Goal: Information Seeking & Learning: Learn about a topic

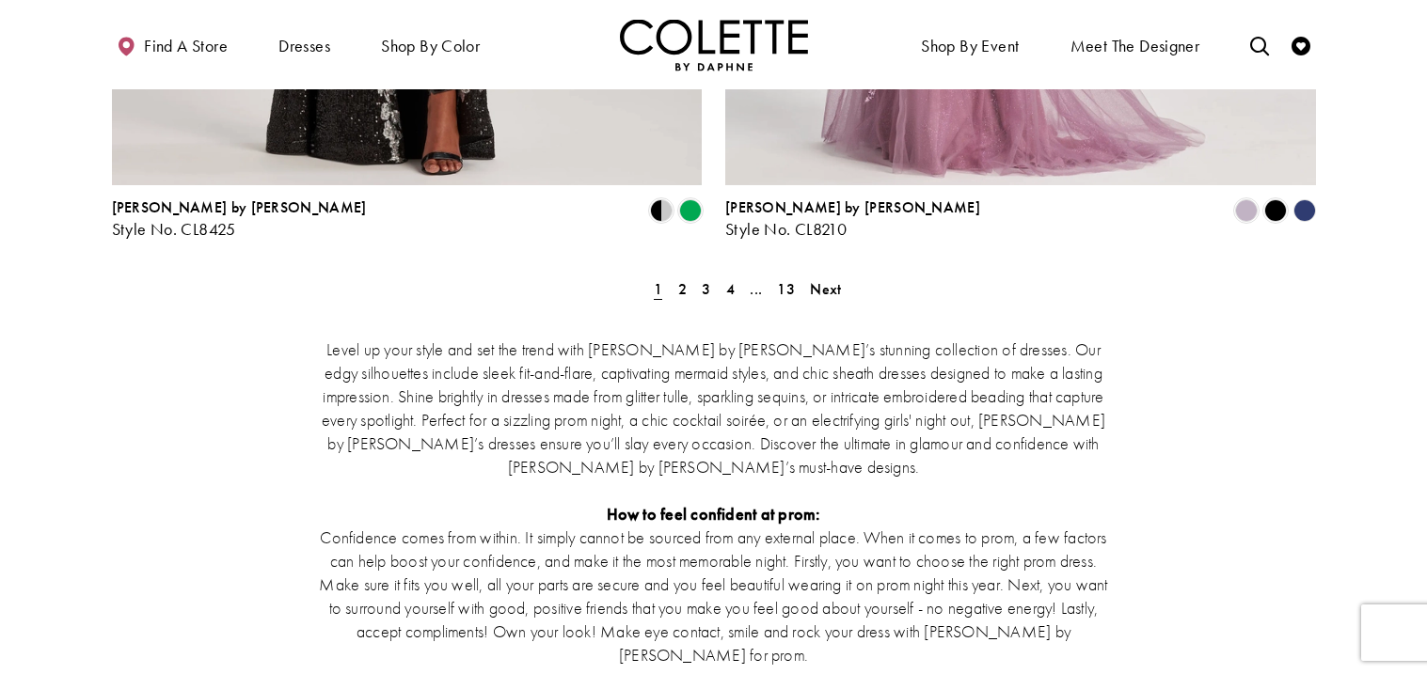
scroll to position [3606, 0]
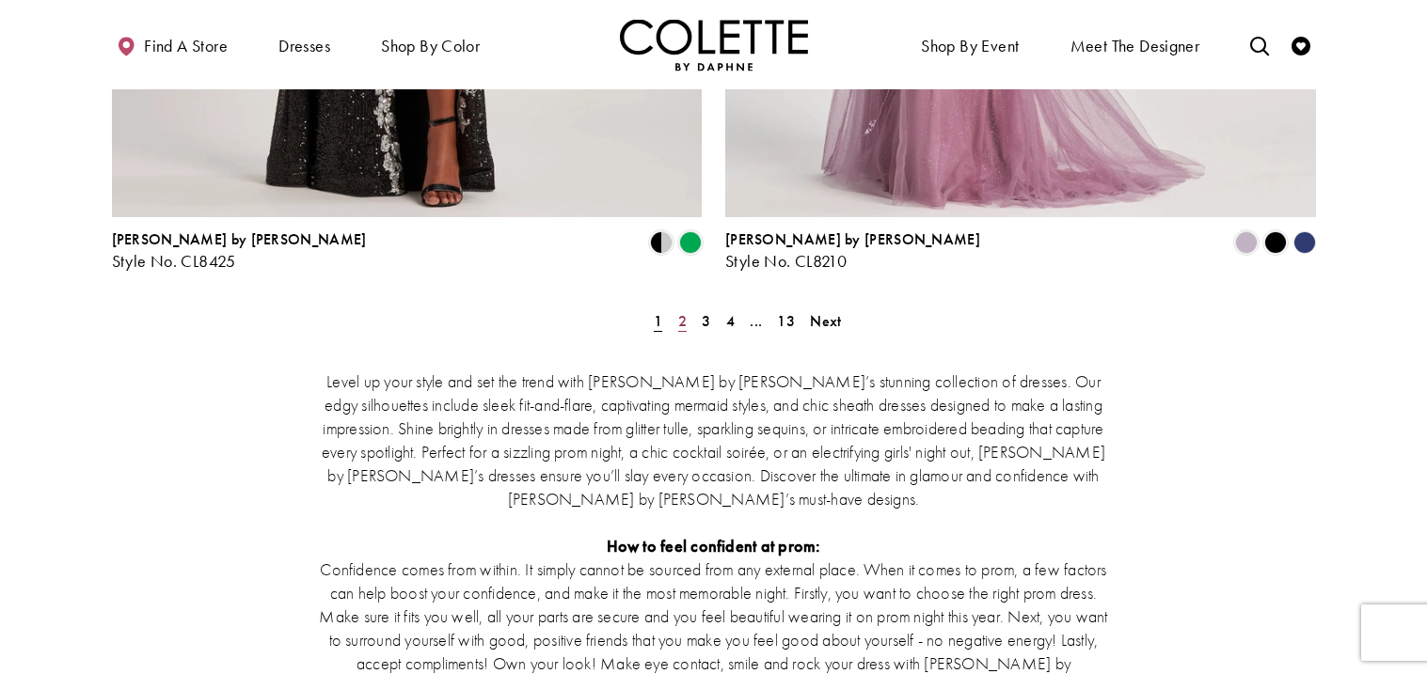
click at [680, 311] on span "2" at bounding box center [682, 321] width 8 height 20
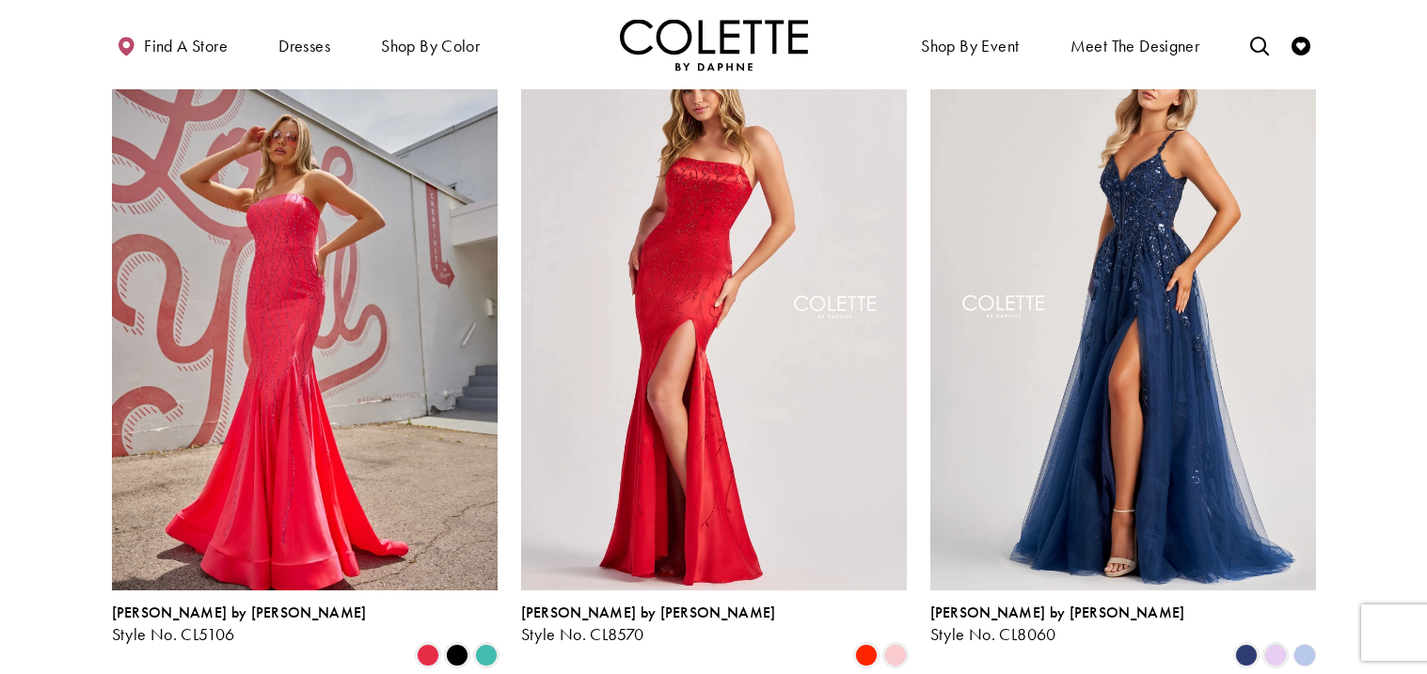
scroll to position [171, 0]
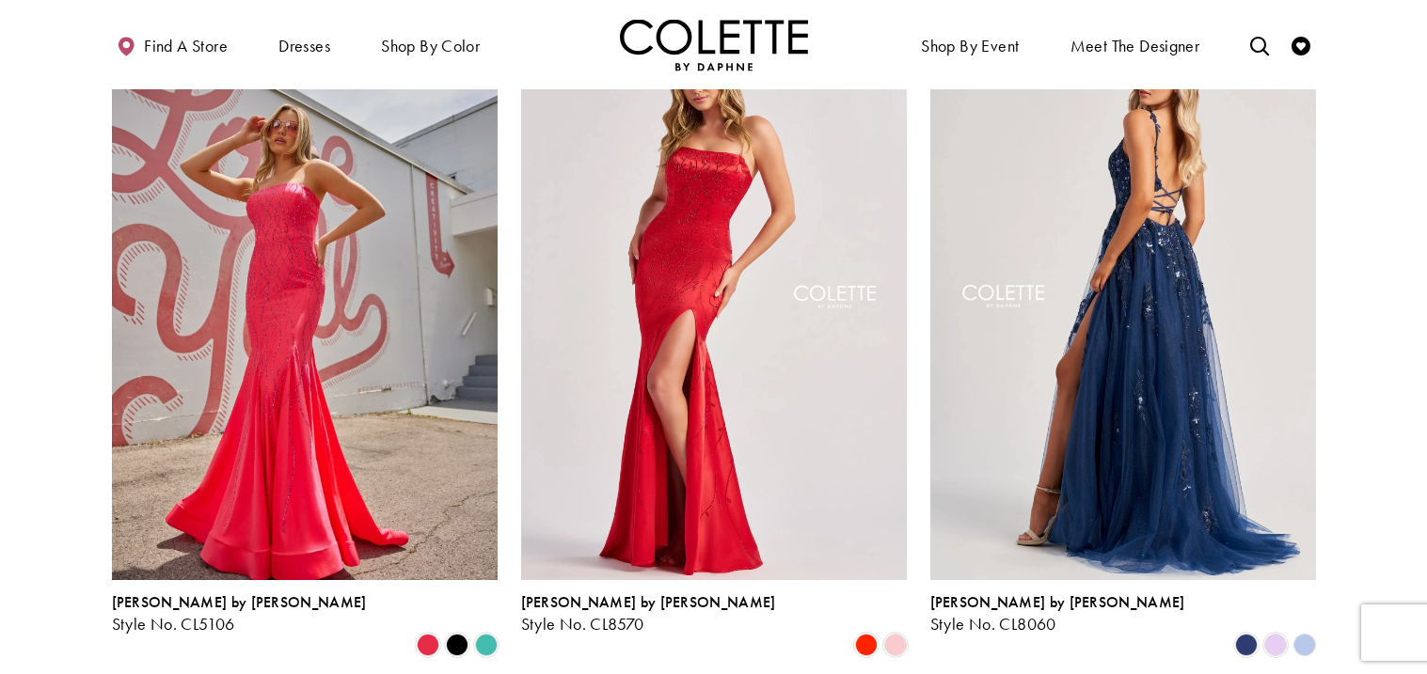
click at [1125, 302] on img "Visit Colette by Daphne Style No. CL8060 Page" at bounding box center [1123, 300] width 386 height 561
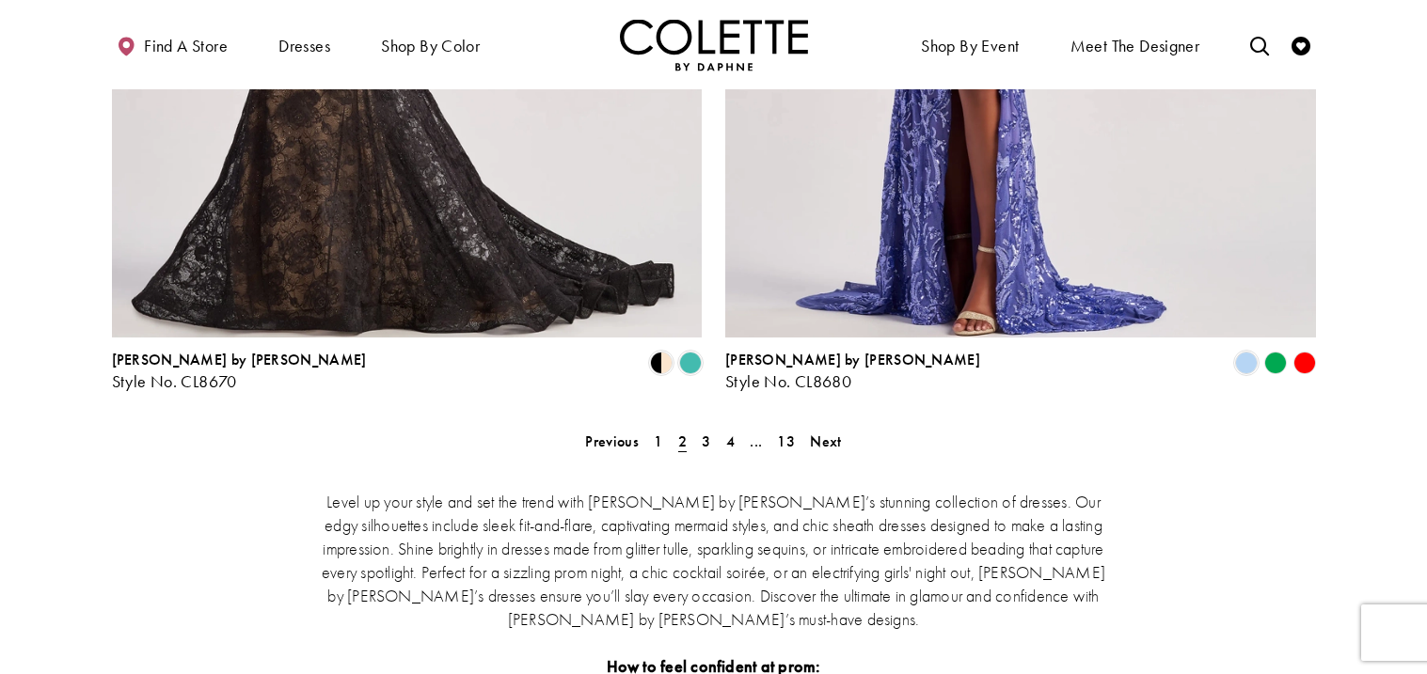
scroll to position [3457, 0]
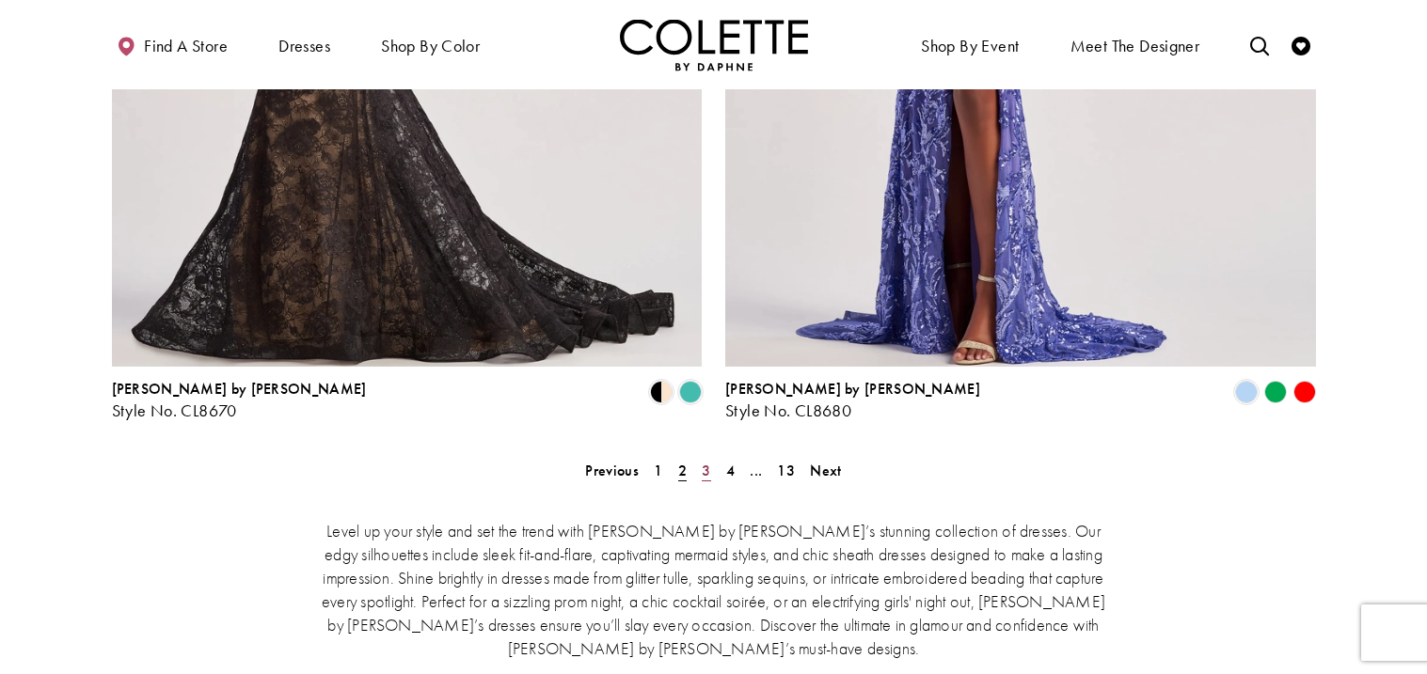
click at [699, 457] on link "3" at bounding box center [706, 470] width 20 height 27
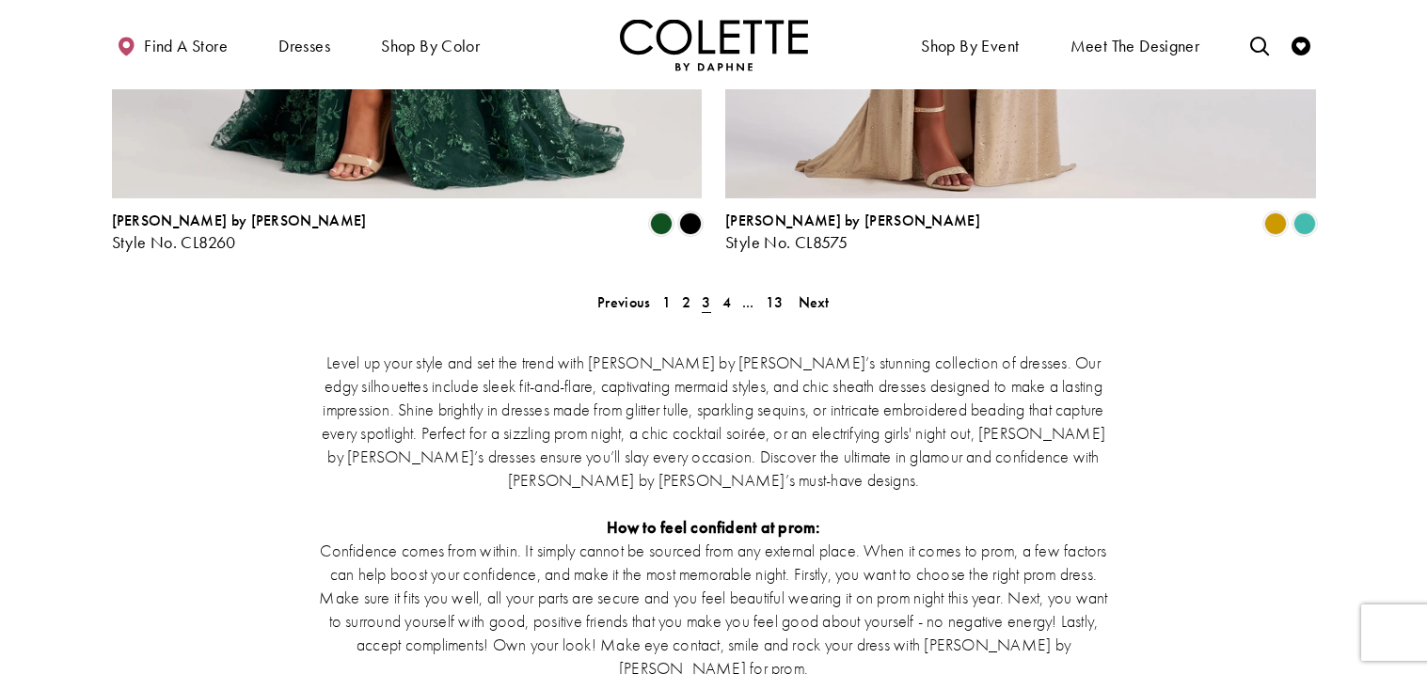
scroll to position [3612, 0]
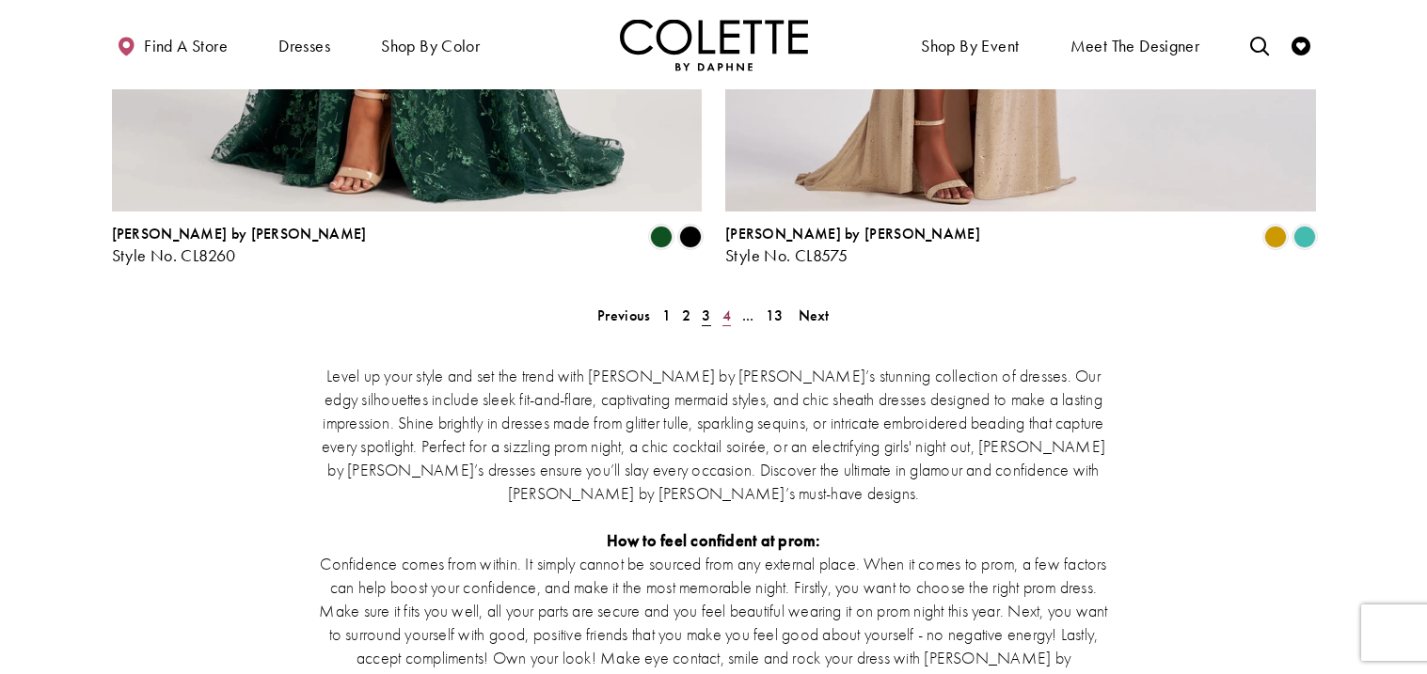
click at [733, 302] on link "4" at bounding box center [727, 315] width 20 height 27
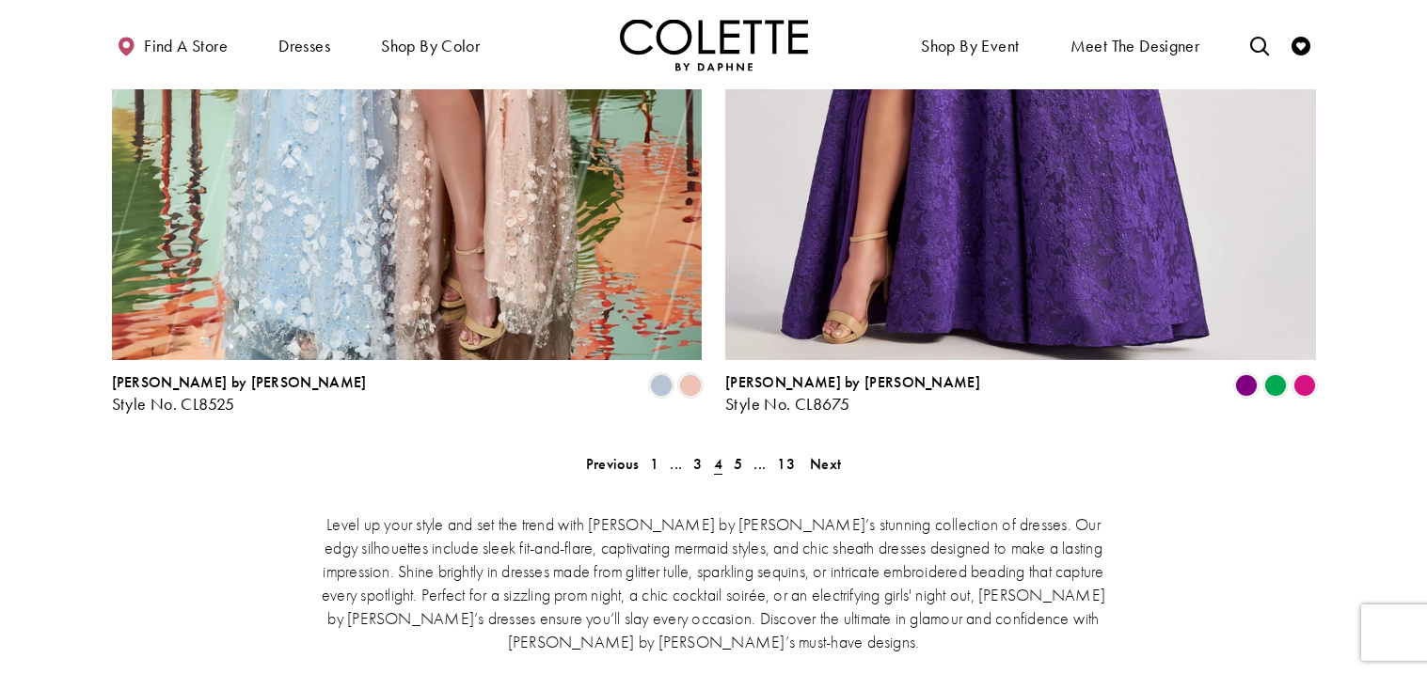
scroll to position [3702, 0]
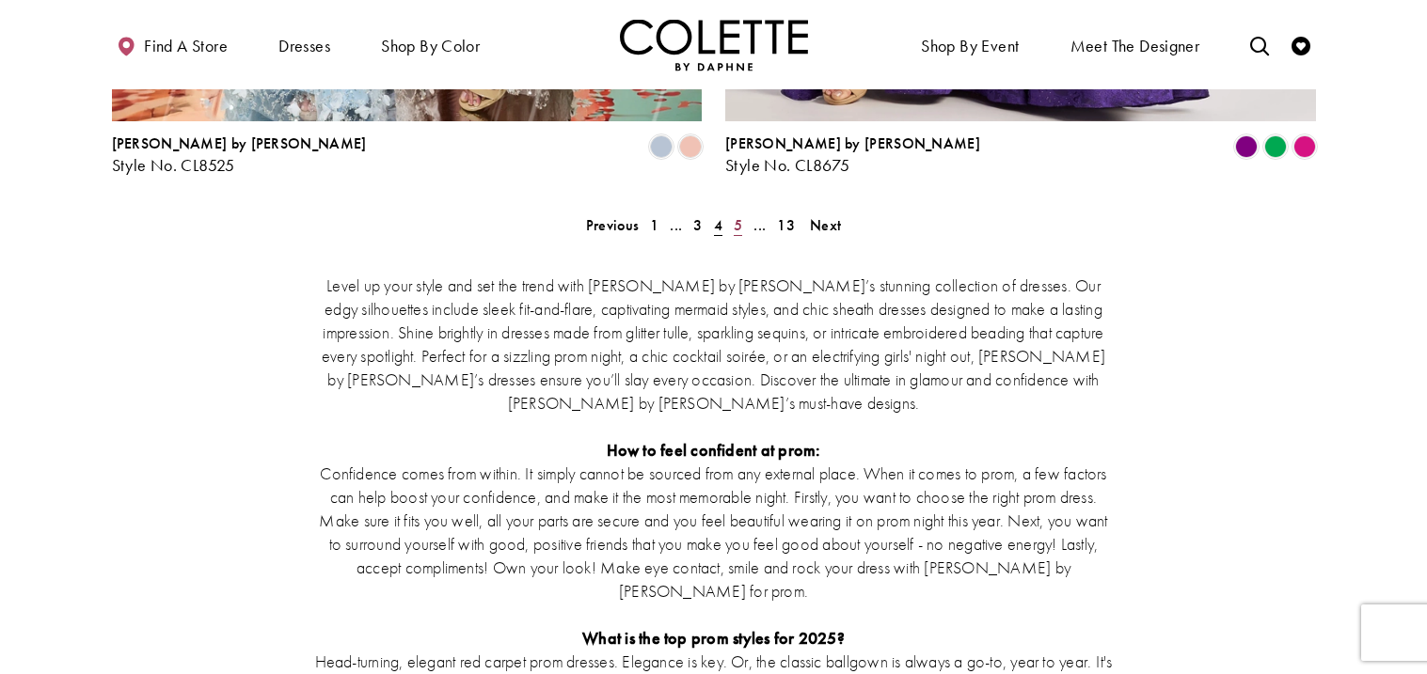
click at [738, 215] on span "5" at bounding box center [738, 225] width 8 height 20
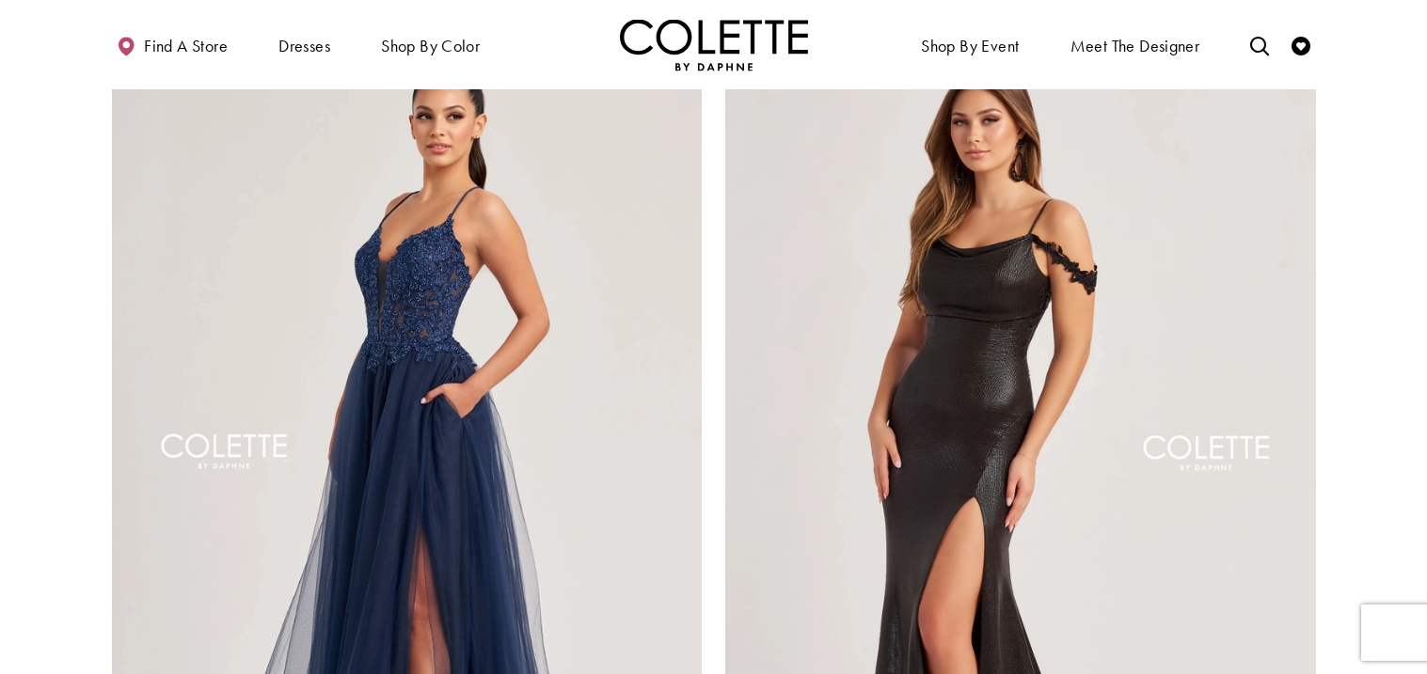
scroll to position [3347, 0]
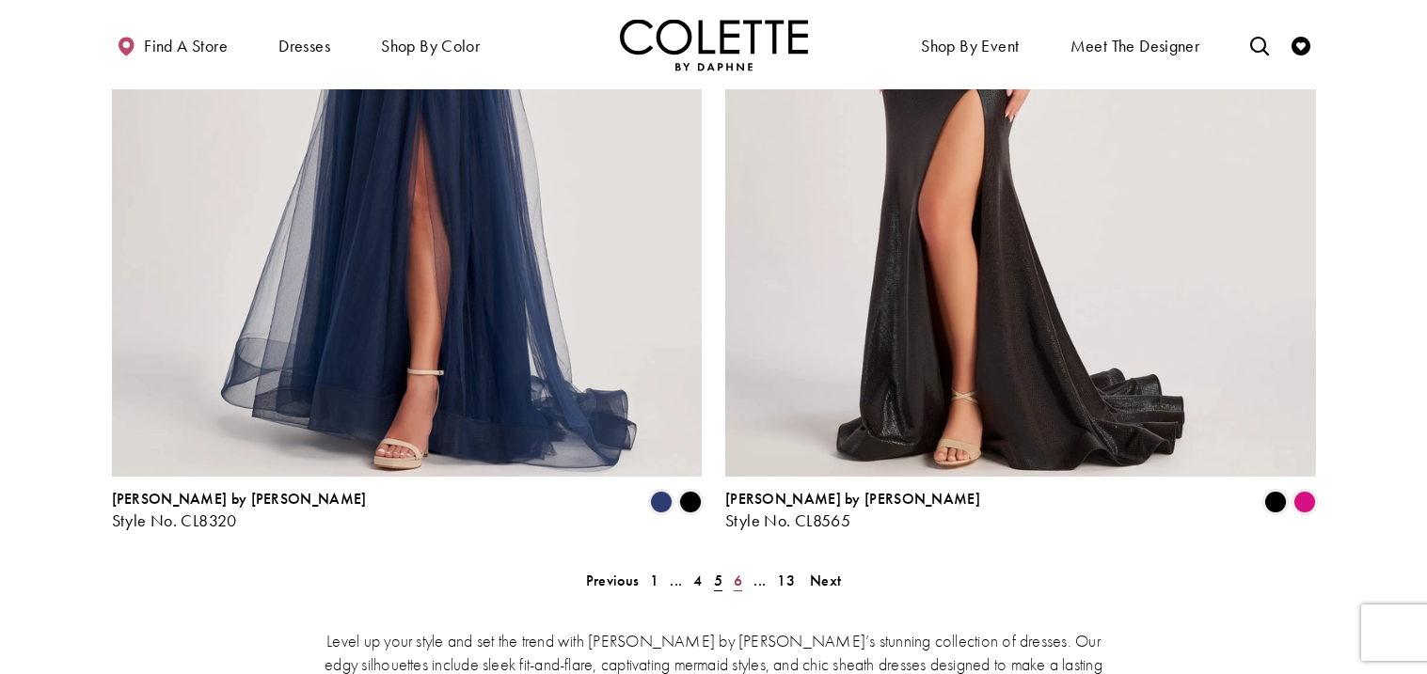
click at [737, 571] on span "6" at bounding box center [738, 581] width 8 height 20
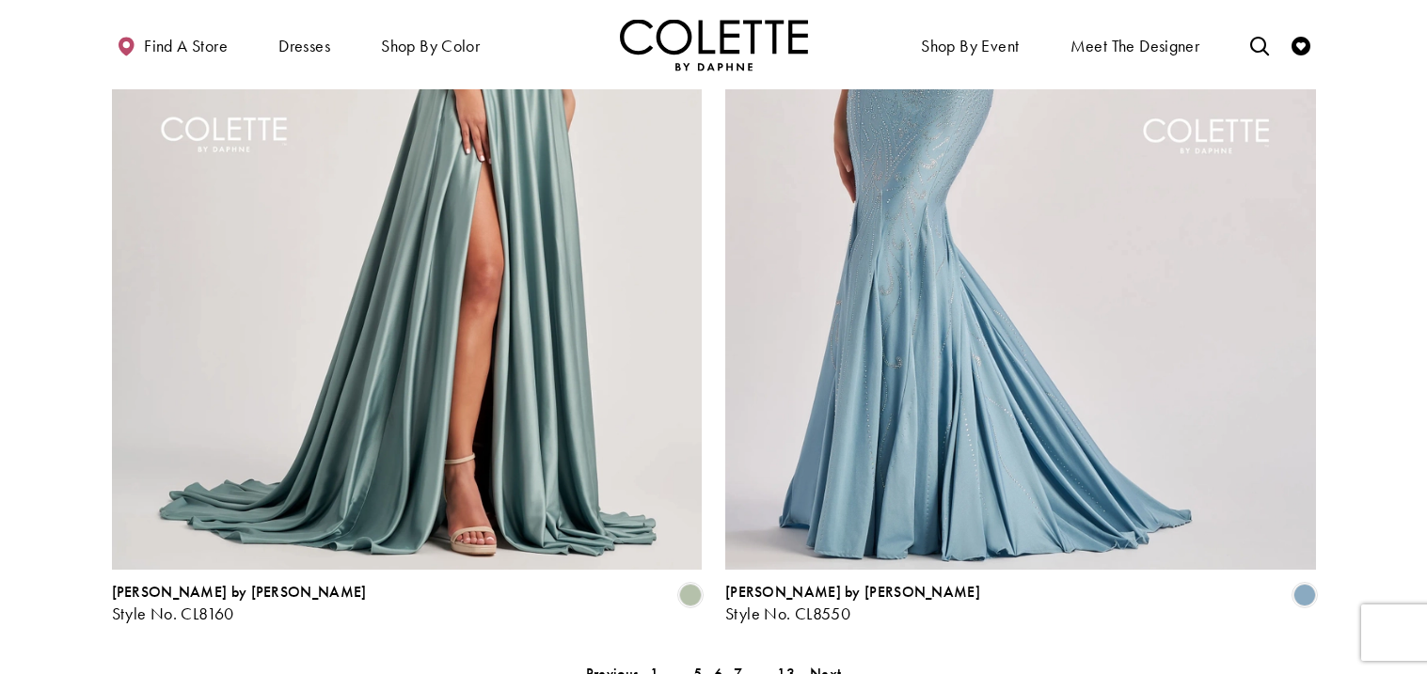
scroll to position [3225, 0]
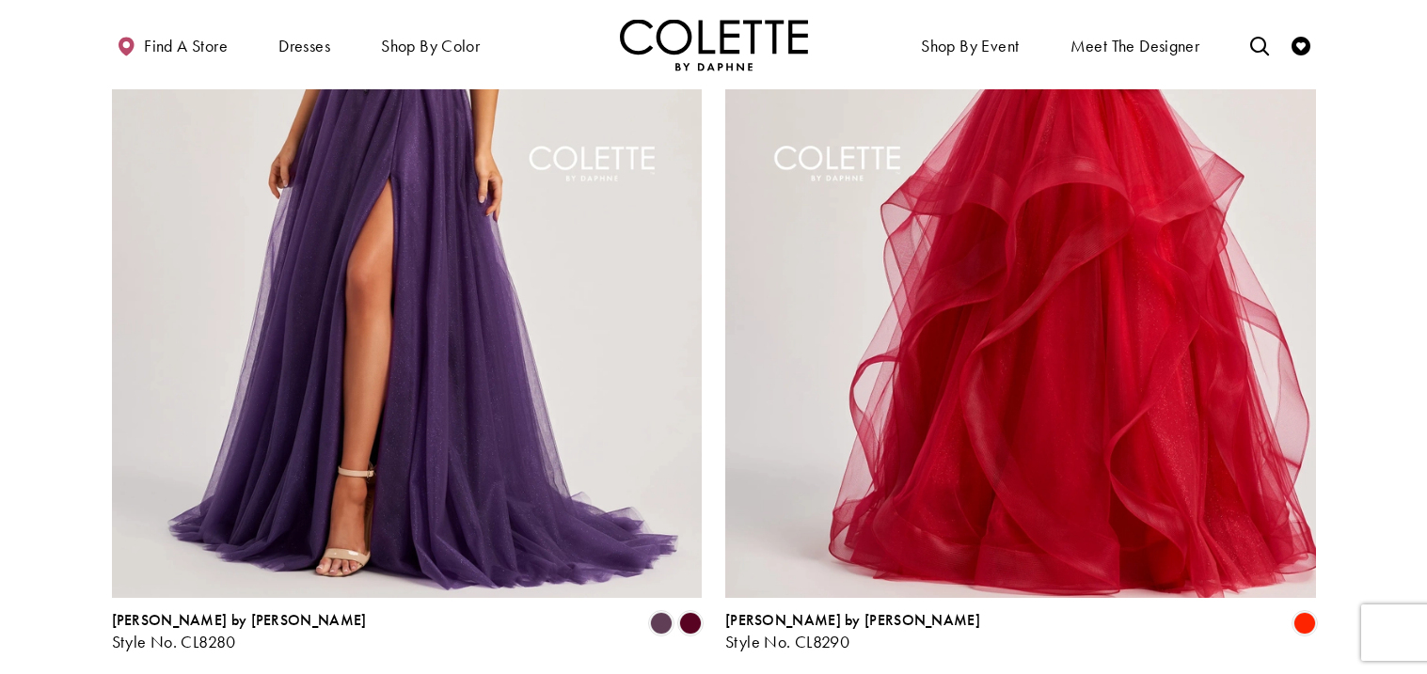
scroll to position [101, 0]
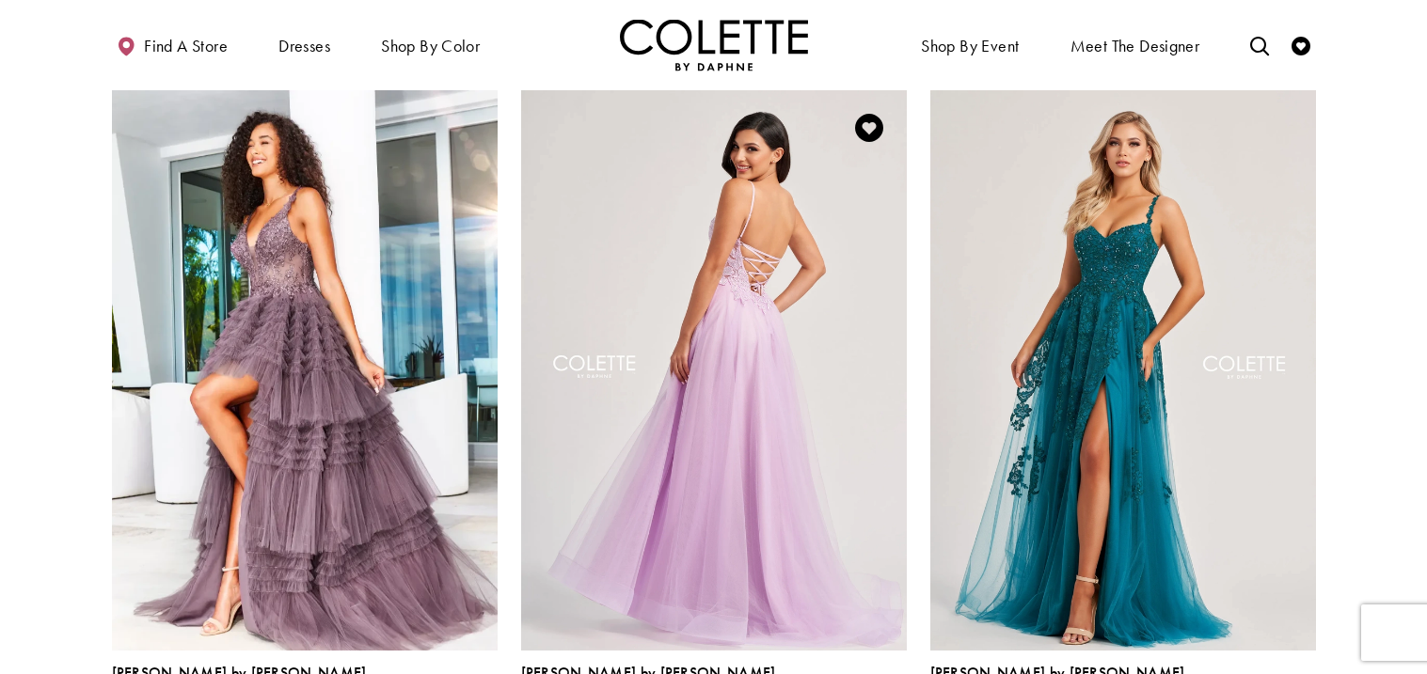
click at [730, 422] on img "Visit Colette by Daphne Style No. CL8100 Page" at bounding box center [714, 370] width 386 height 561
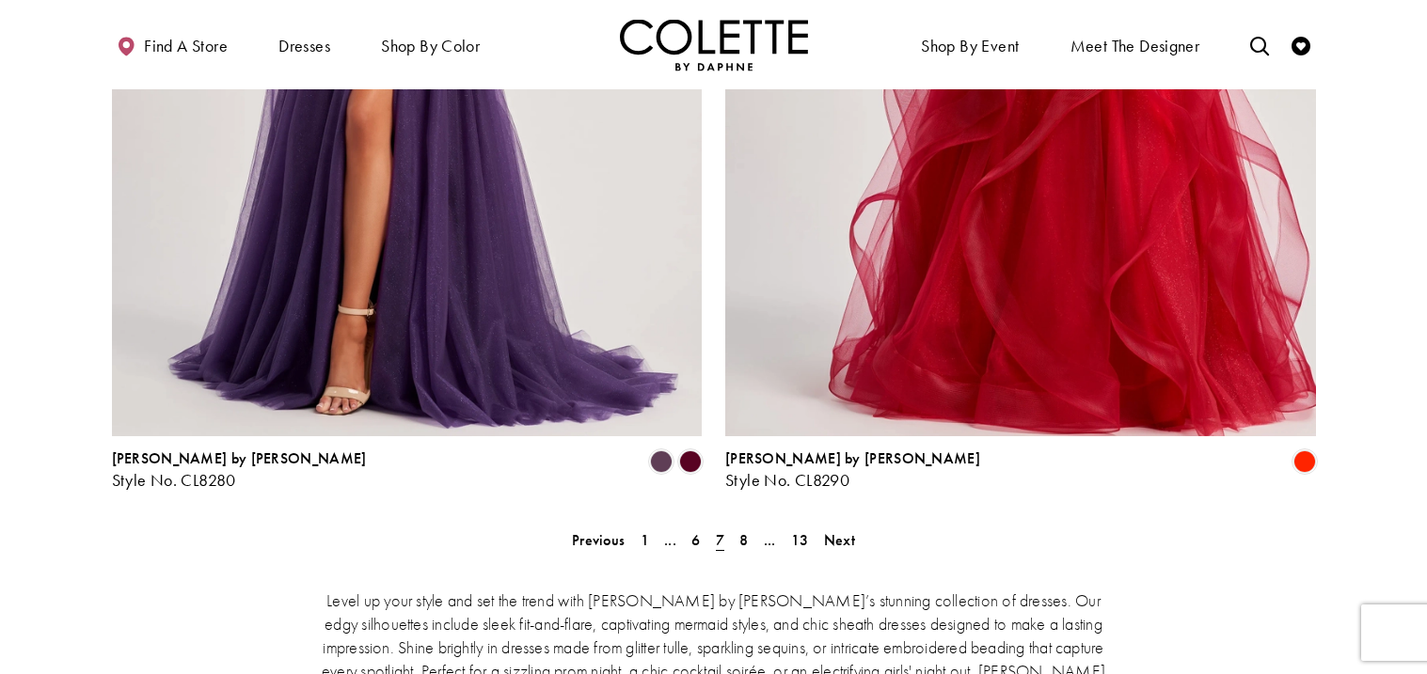
scroll to position [3365, 0]
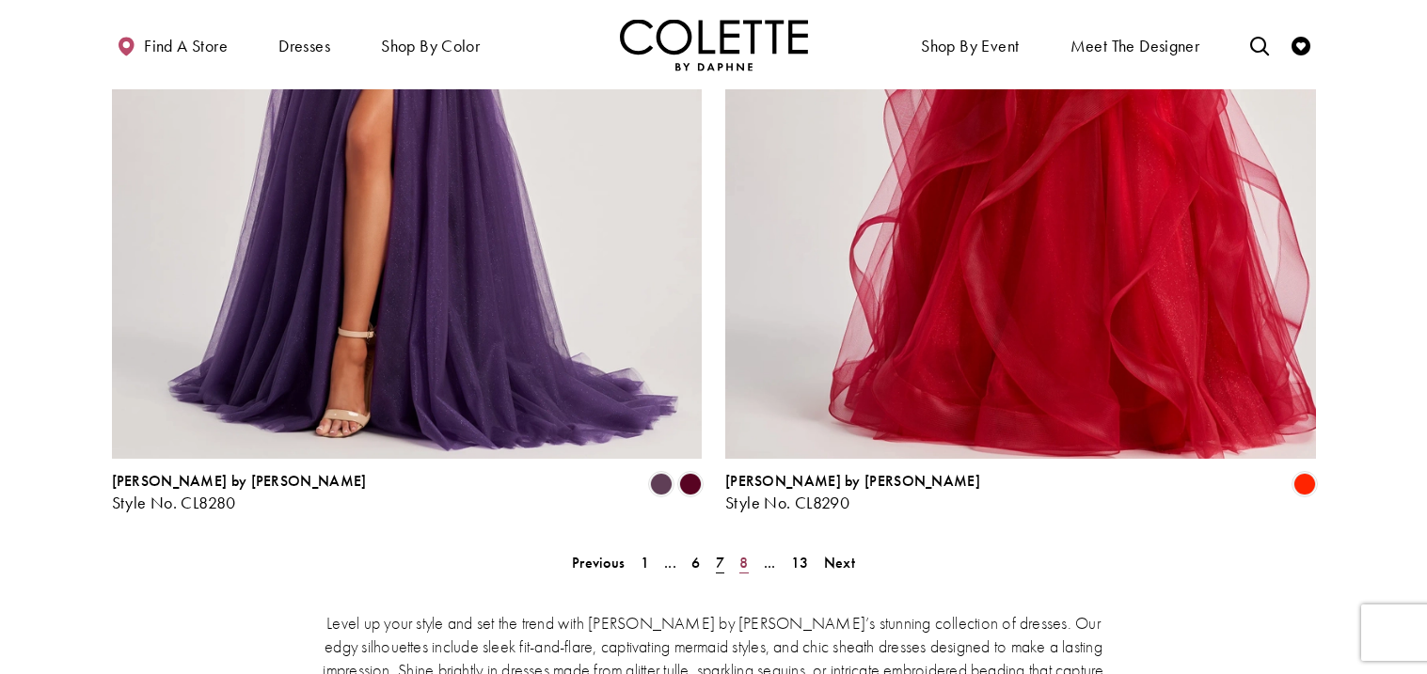
click at [739, 553] on span "8" at bounding box center [743, 563] width 8 height 20
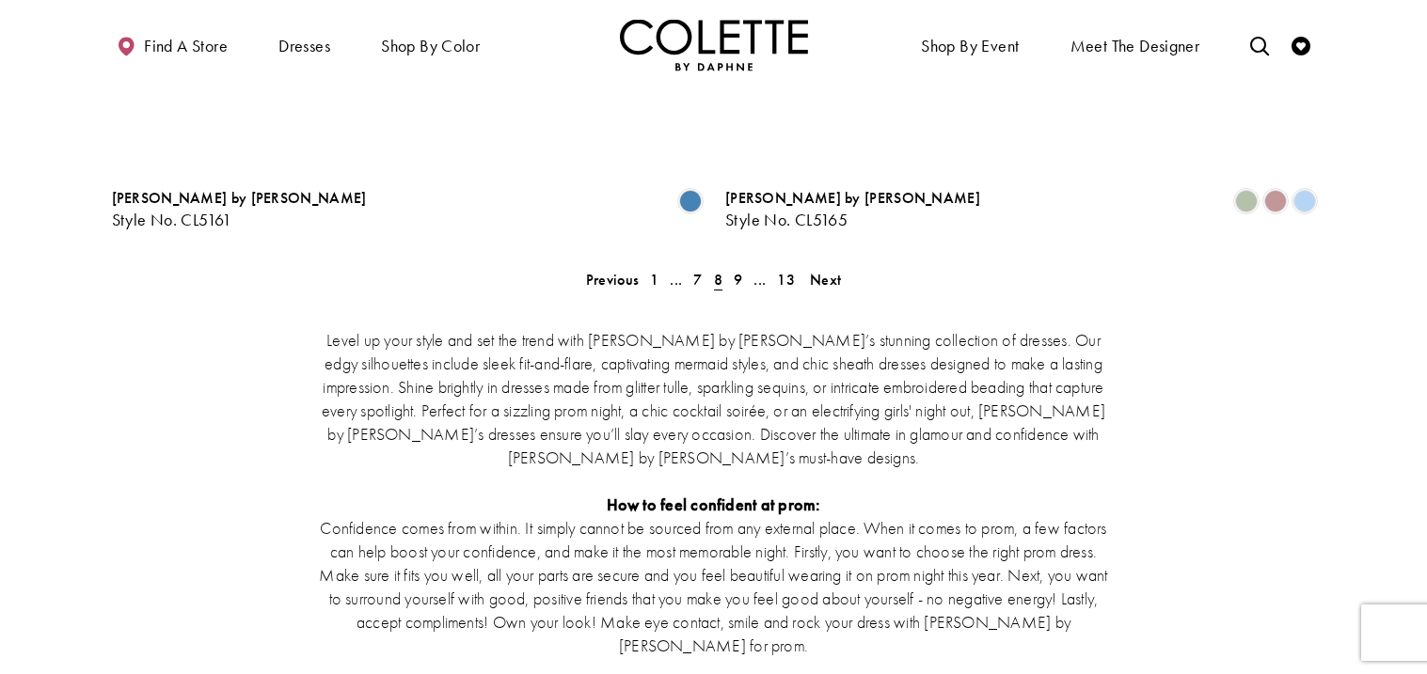
scroll to position [3697, 0]
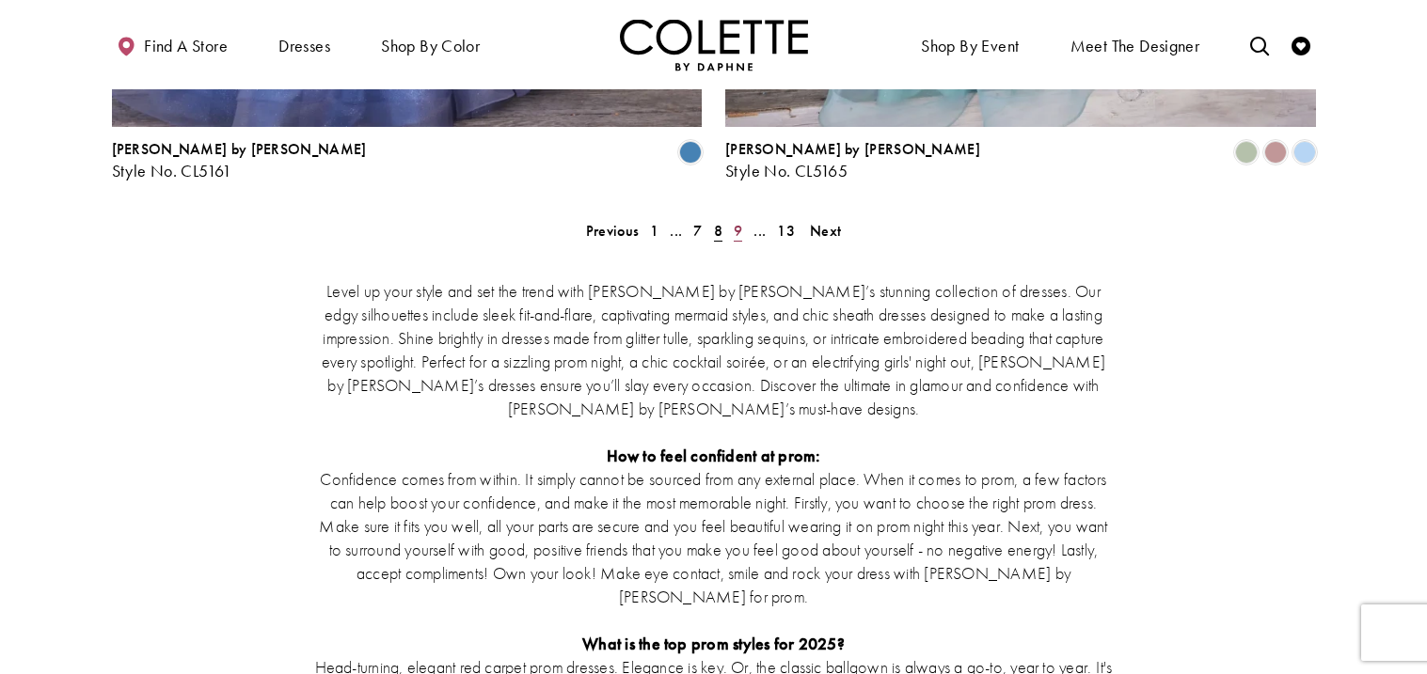
click at [737, 221] on span "9" at bounding box center [738, 231] width 8 height 20
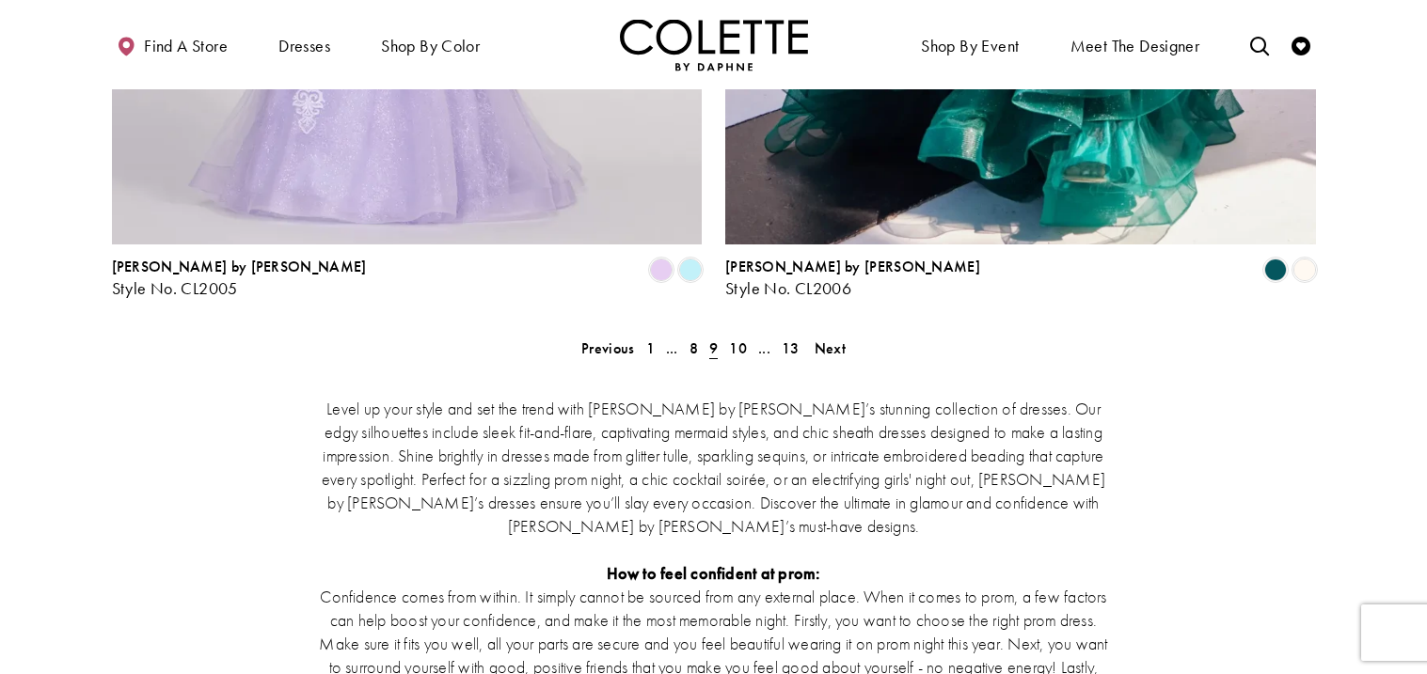
scroll to position [3541, 0]
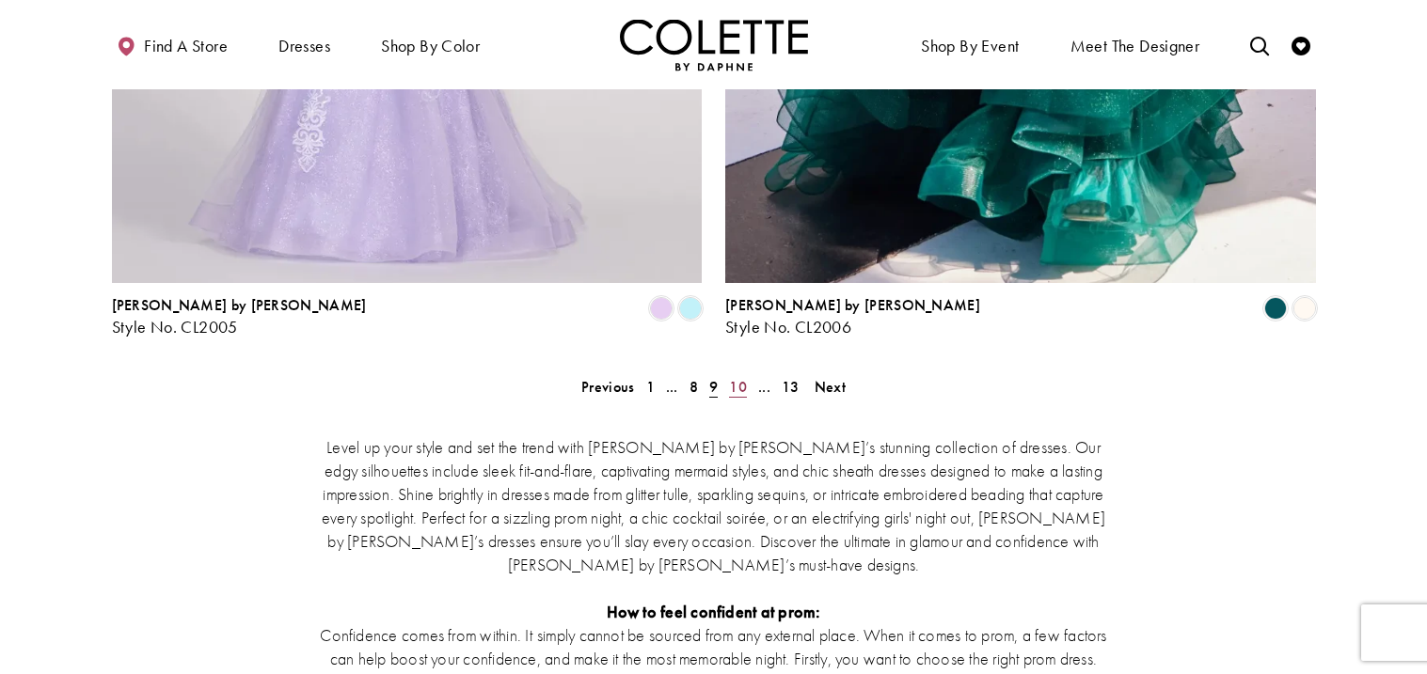
click at [738, 377] on span "10" at bounding box center [738, 387] width 18 height 20
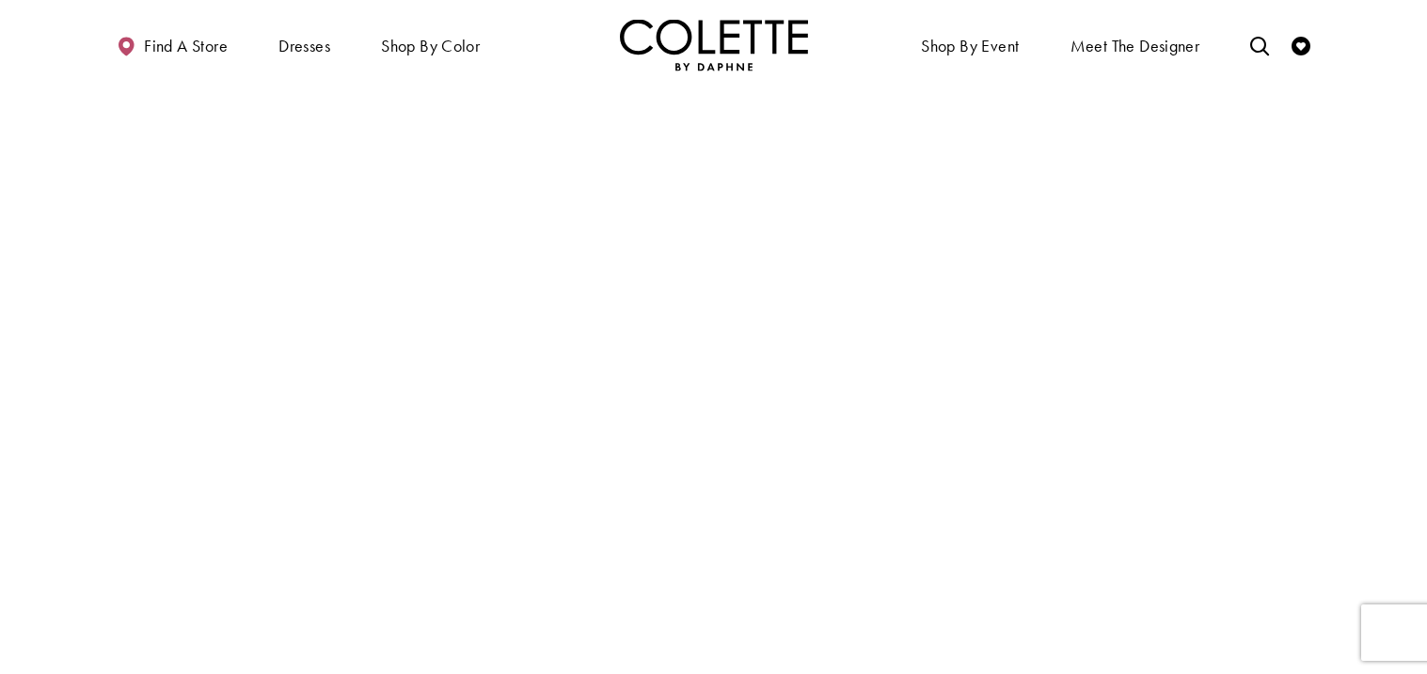
scroll to position [3052, 0]
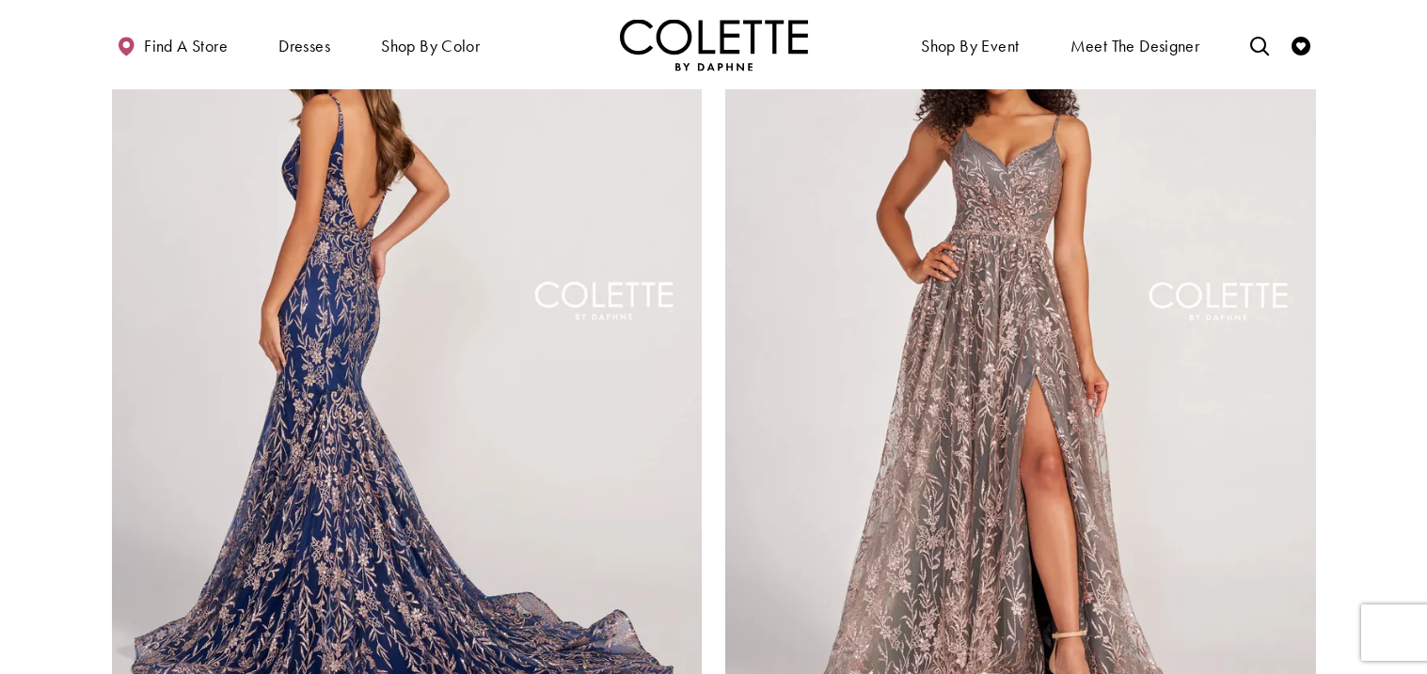
click at [466, 378] on img "Visit Colette by Daphne Style No. CL2021 Page" at bounding box center [407, 342] width 591 height 859
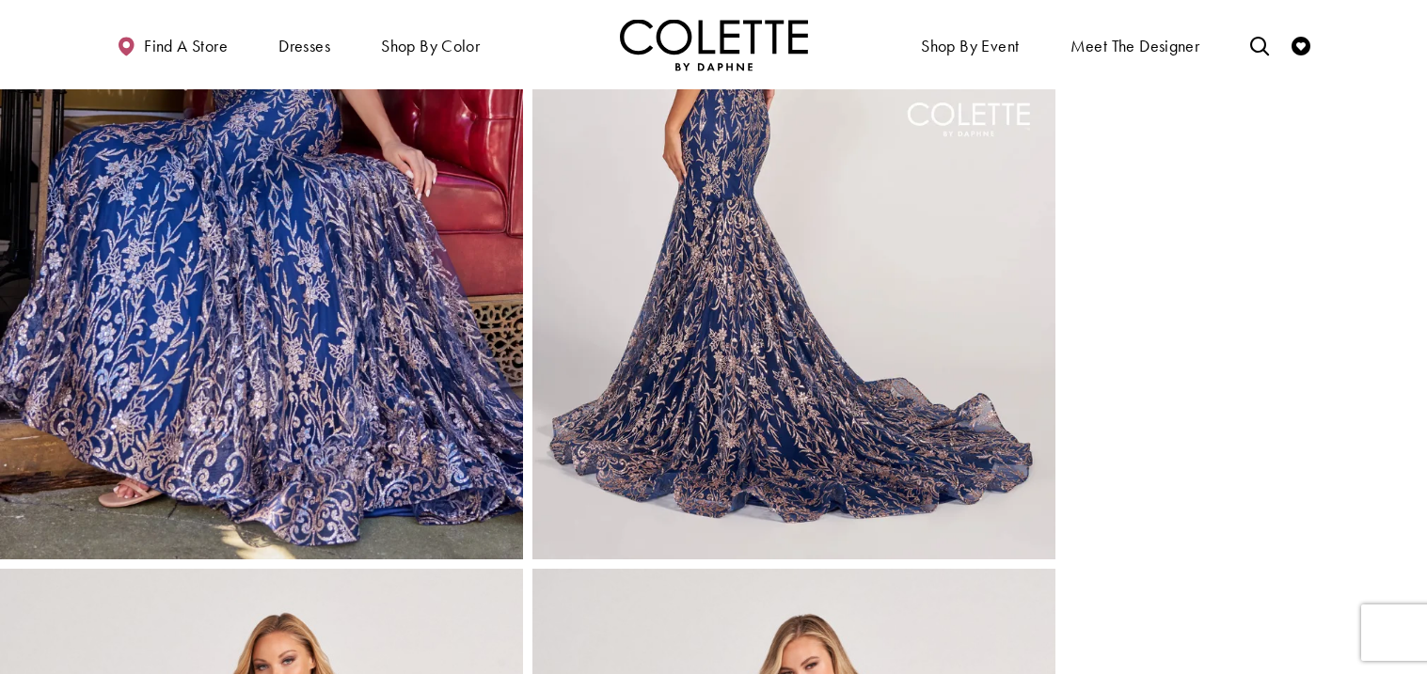
scroll to position [1102, 0]
